Goal: Information Seeking & Learning: Find contact information

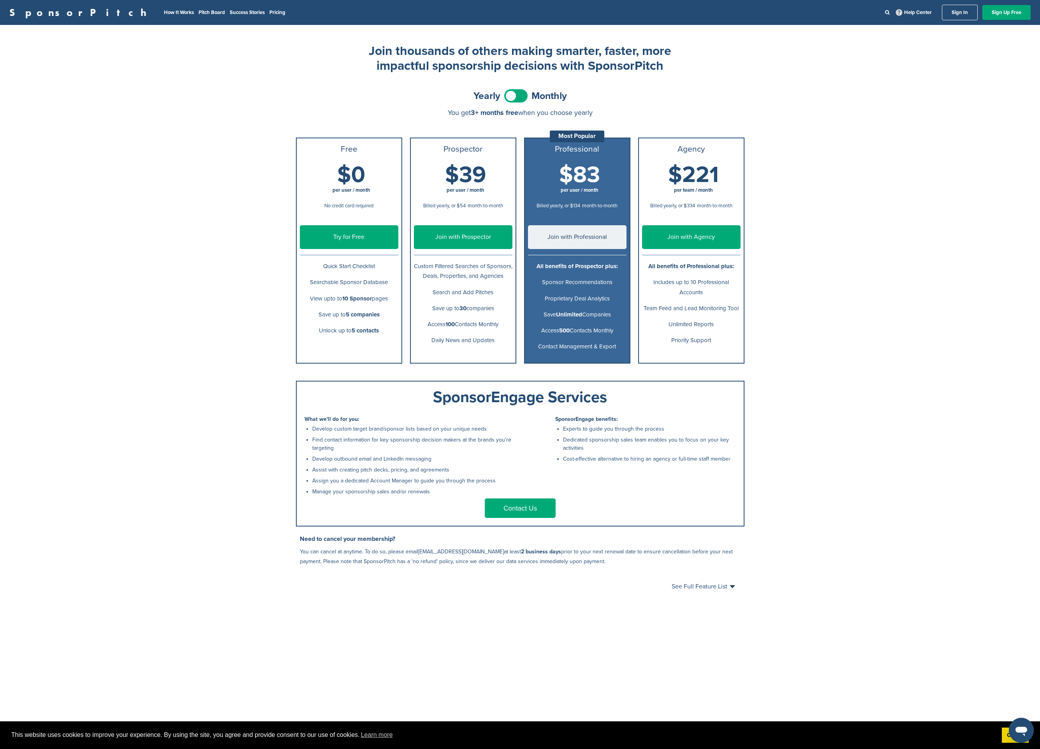
click at [519, 95] on span at bounding box center [515, 95] width 23 height 13
click at [199, 11] on link "Pitch Board" at bounding box center [212, 12] width 26 height 6
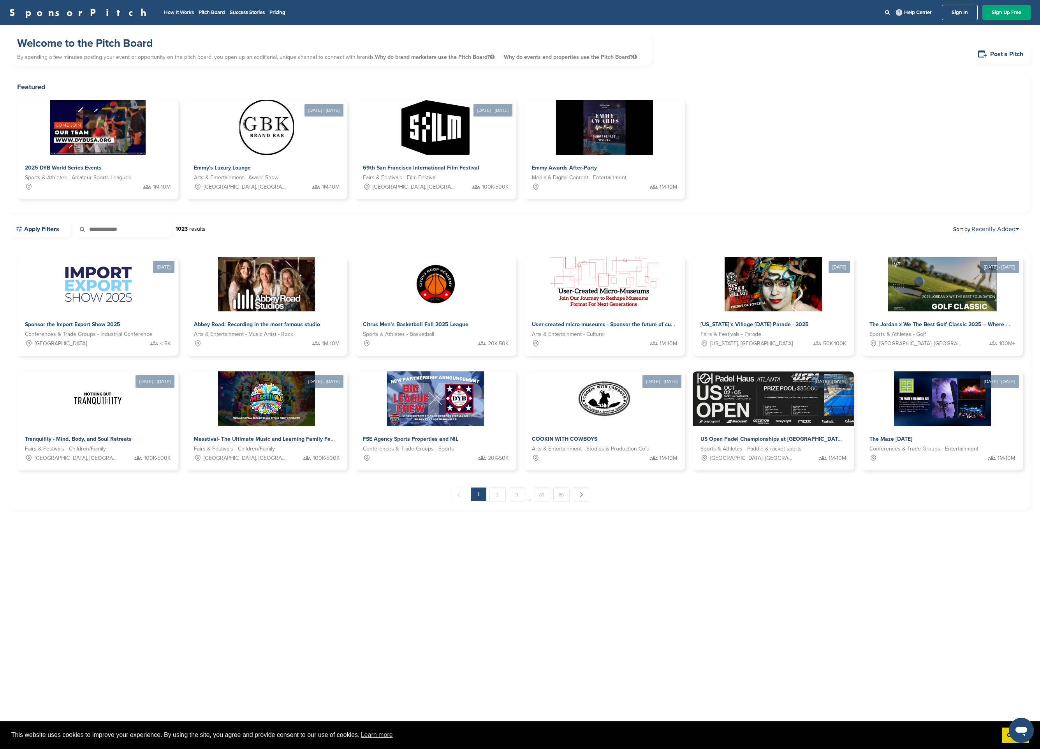
click at [164, 11] on link "How It Works" at bounding box center [179, 12] width 30 height 6
click at [300, 145] on div at bounding box center [266, 127] width 167 height 56
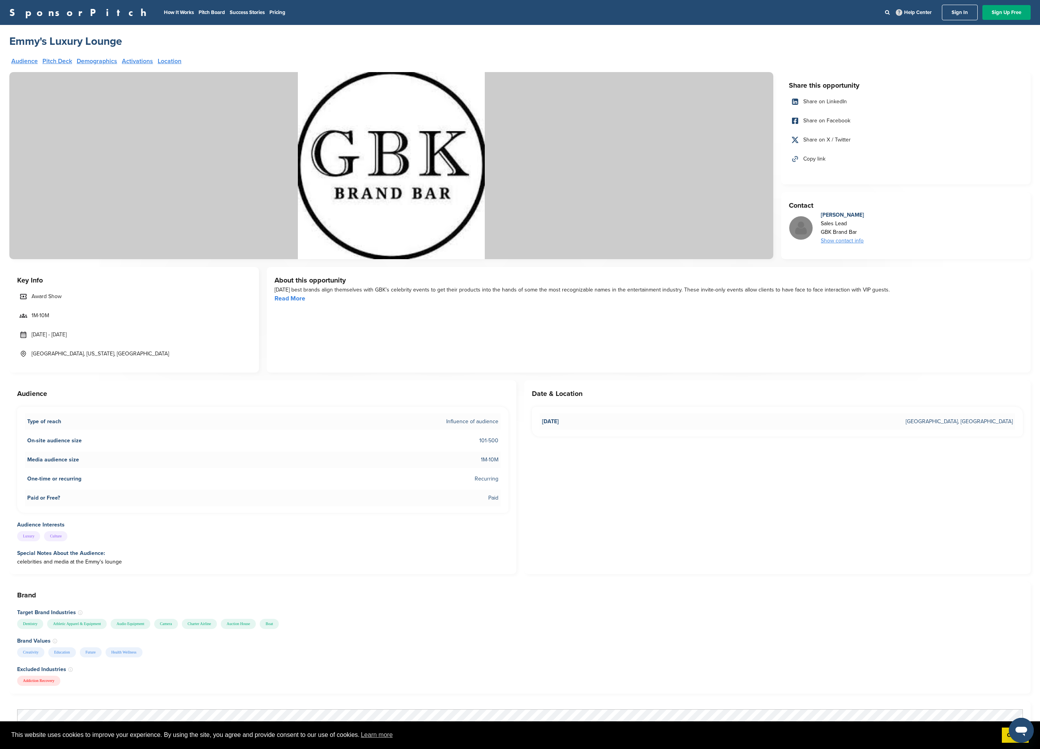
click at [825, 239] on div "Show contact info" at bounding box center [842, 240] width 43 height 9
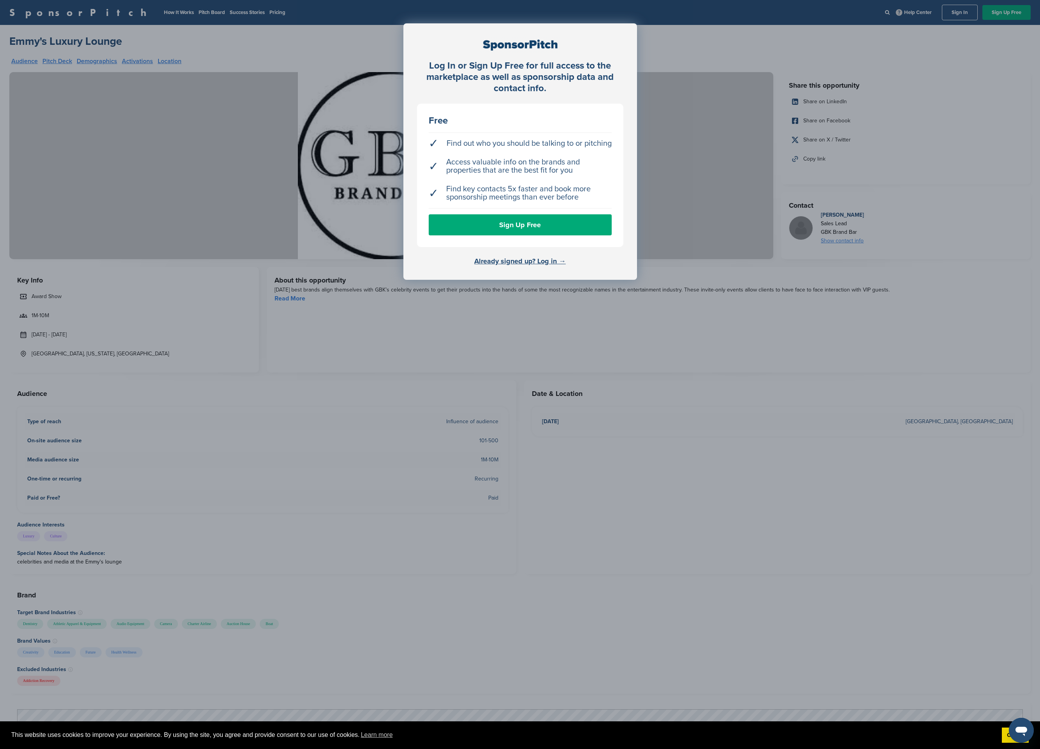
click at [730, 37] on div "Log In or Sign Up Free for full access to the marketplace as well as sponsorshi…" at bounding box center [520, 394] width 1040 height 788
click at [338, 253] on div "Log In or Sign Up Free for full access to the marketplace as well as sponsorshi…" at bounding box center [520, 394] width 1040 height 788
click at [793, 42] on div "Log In or Sign Up Free for full access to the marketplace as well as sponsorshi…" at bounding box center [520, 394] width 1040 height 788
